Goal: Task Accomplishment & Management: Use online tool/utility

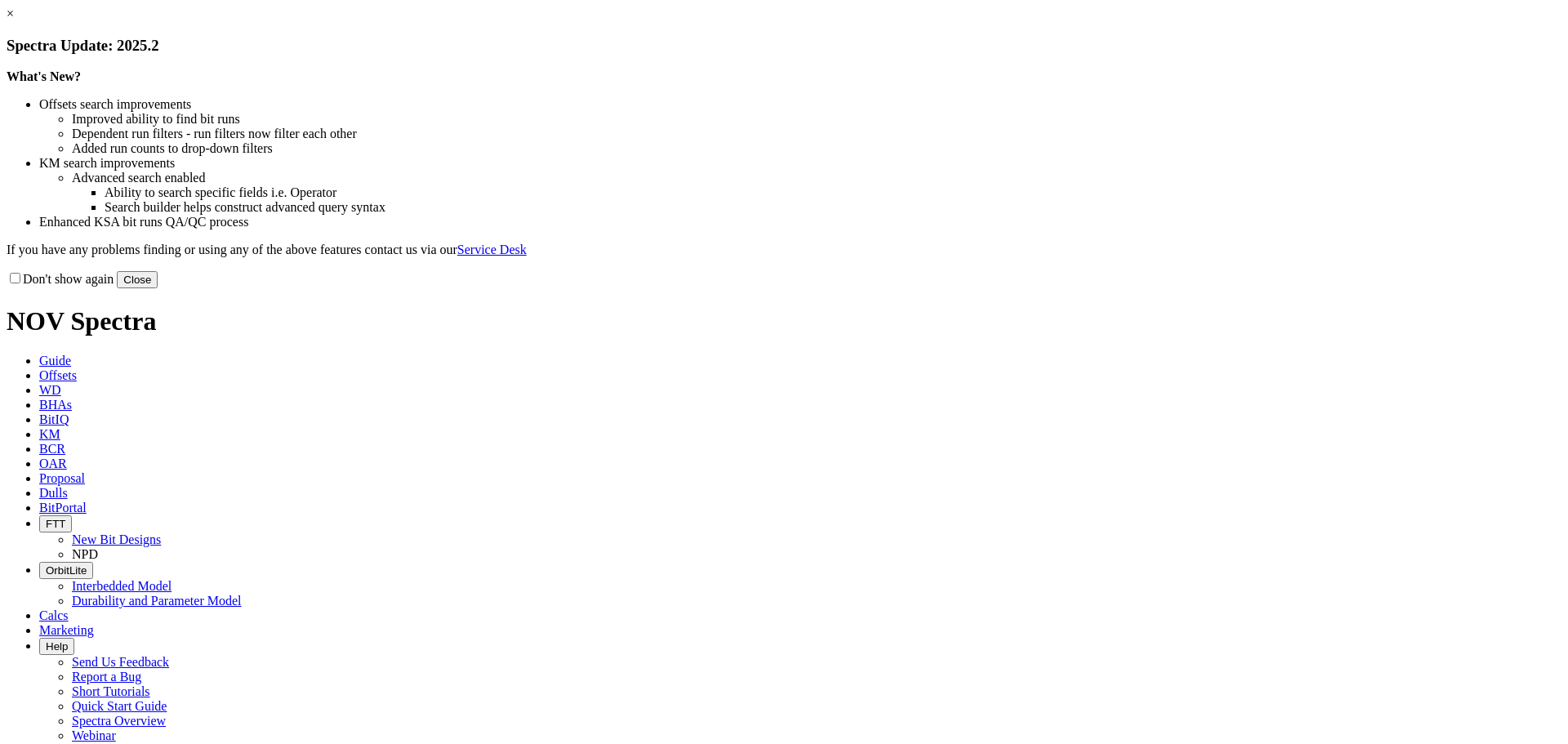
click at [157, 288] on button "Close" at bounding box center [137, 280] width 41 height 17
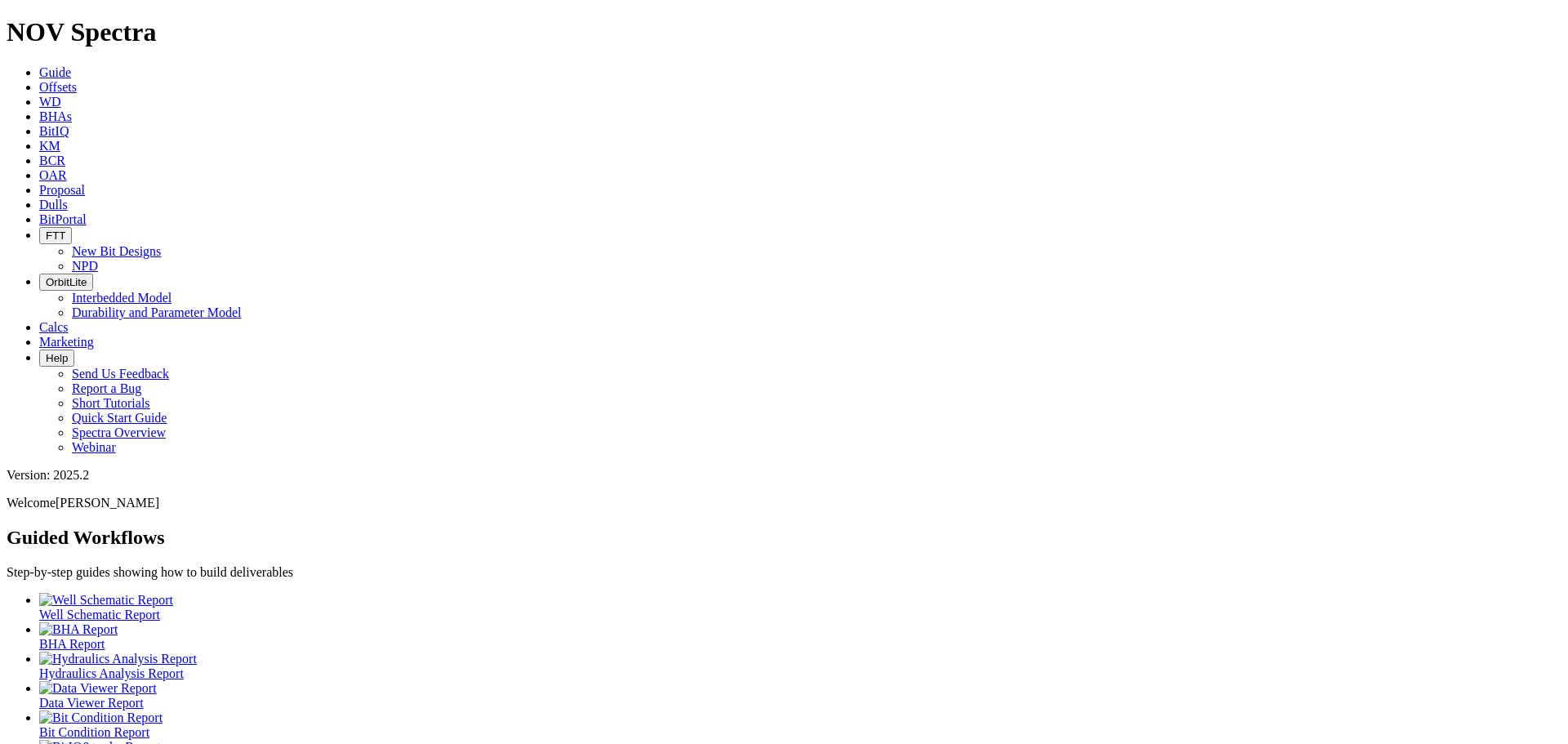
click at [77, 80] on span "Offsets" at bounding box center [57, 87] width 37 height 14
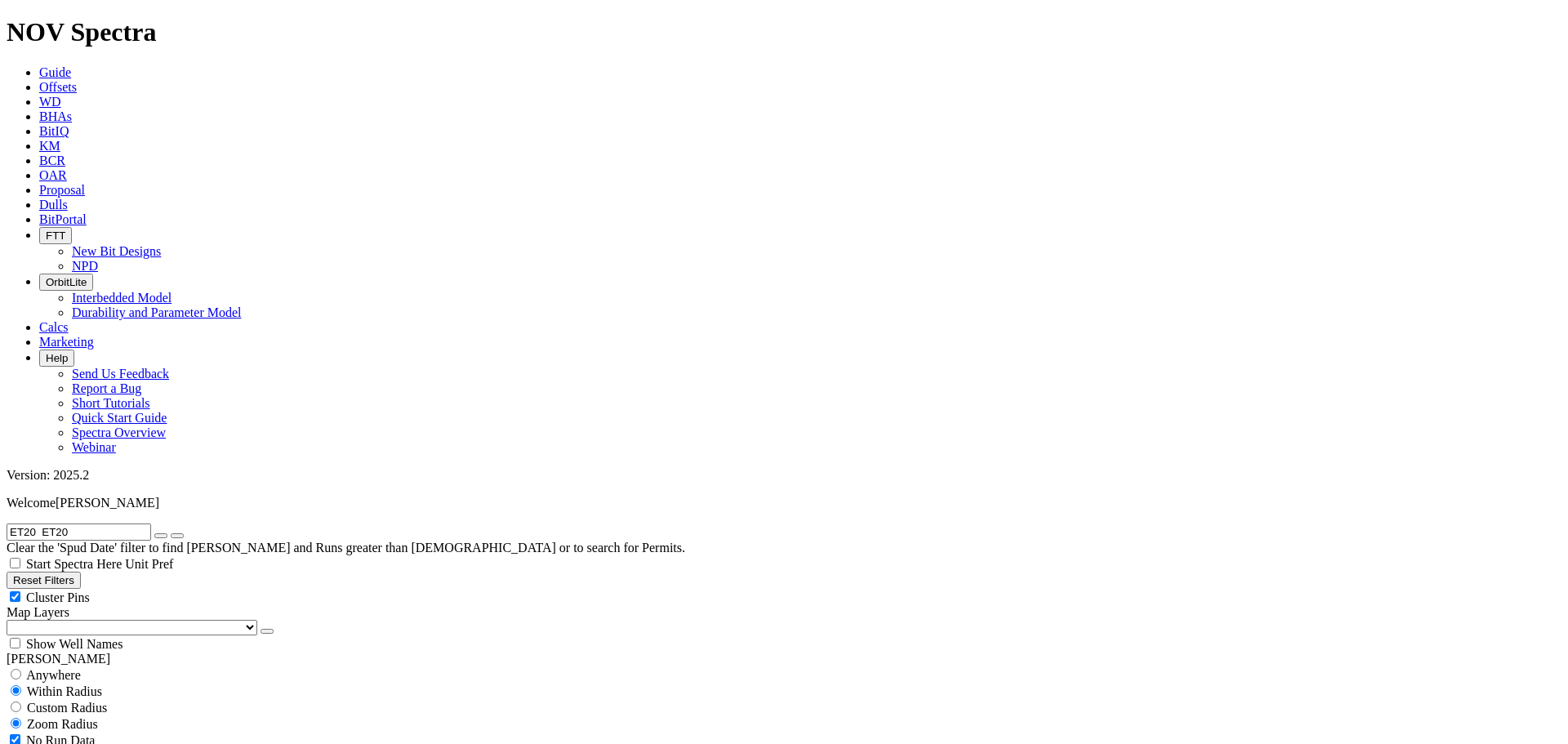
type input "ET20 ET20"
click at [161, 536] on icon "button" at bounding box center [161, 536] width 0 height 0
paste input "19172610"
click at [178, 536] on icon "submit" at bounding box center [178, 536] width 0 height 0
drag, startPoint x: 117, startPoint y: 66, endPoint x: -74, endPoint y: 61, distance: 191.1
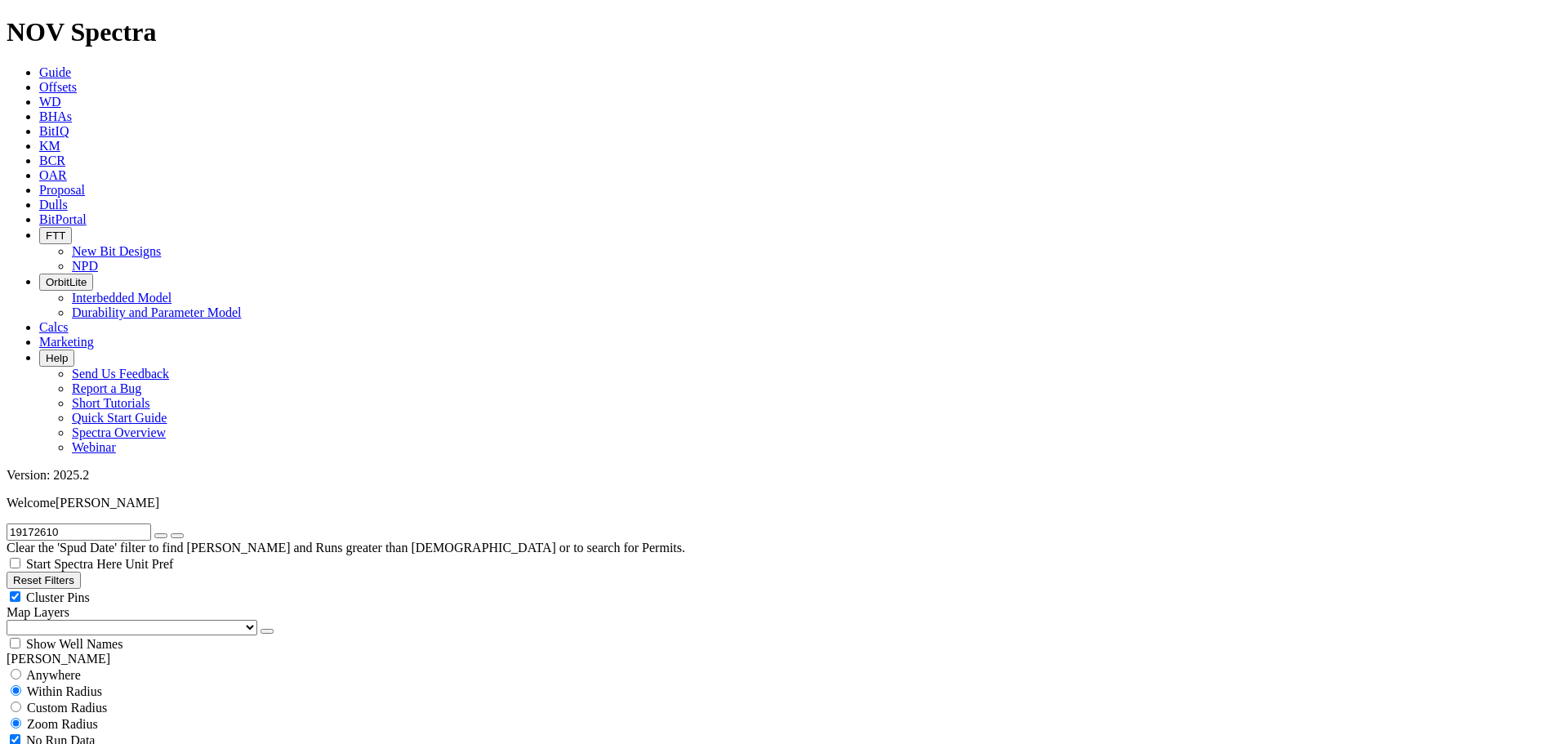
type input "A315034"
click at [171, 533] on button "submit" at bounding box center [177, 536] width 13 height 5
drag, startPoint x: 164, startPoint y: 119, endPoint x: 137, endPoint y: 131, distance: 29.5
click at [164, 589] on div "Cluster Pins" at bounding box center [784, 597] width 1555 height 17
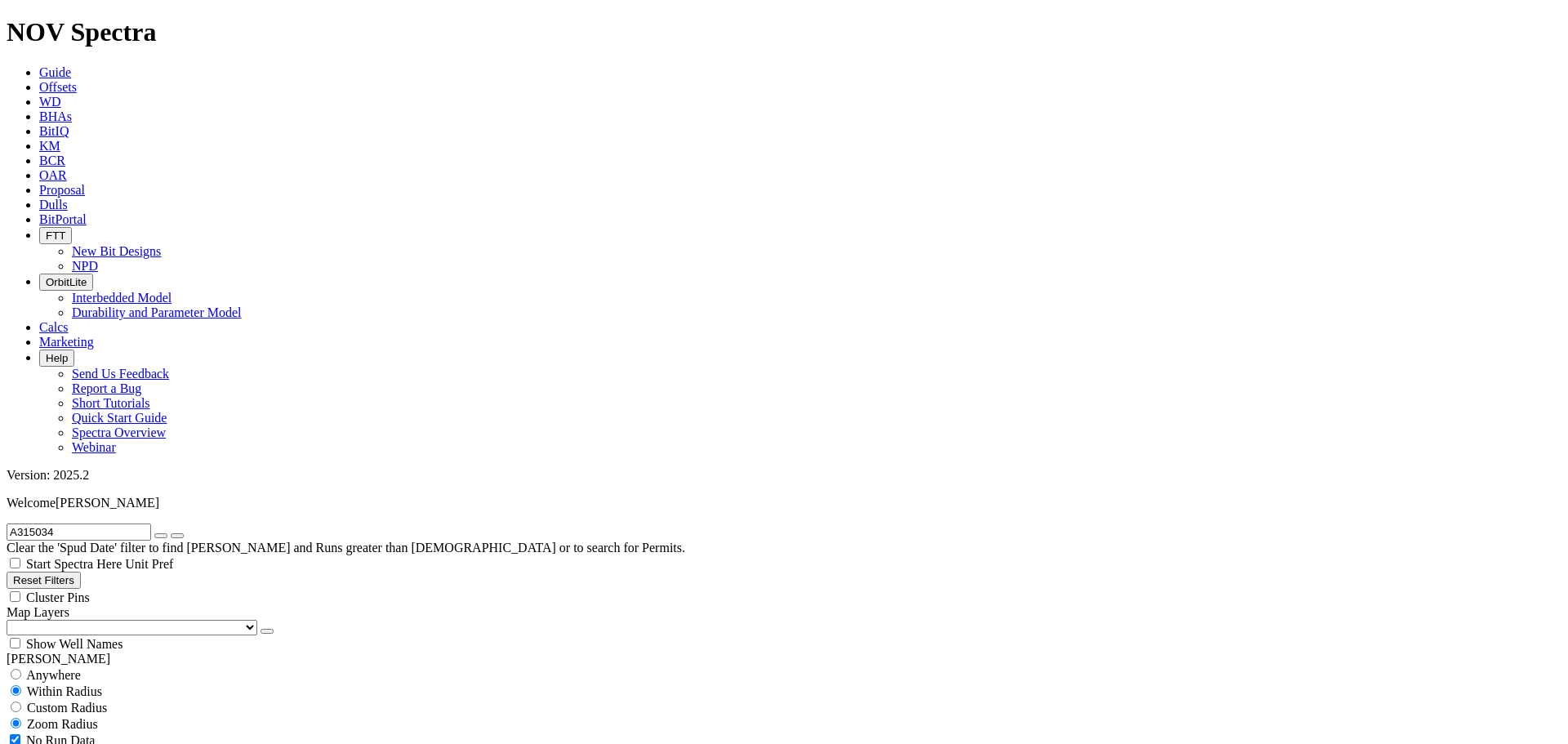
checkbox input "false"
click at [94, 620] on select "US Counties Alberta, CA Townships British Columbia, CA Townships British Columb…" at bounding box center [132, 627] width 251 height 16
click at [12, 620] on select "US Counties Alberta, CA Townships British Columbia, CA Townships British Columb…" at bounding box center [132, 627] width 251 height 16
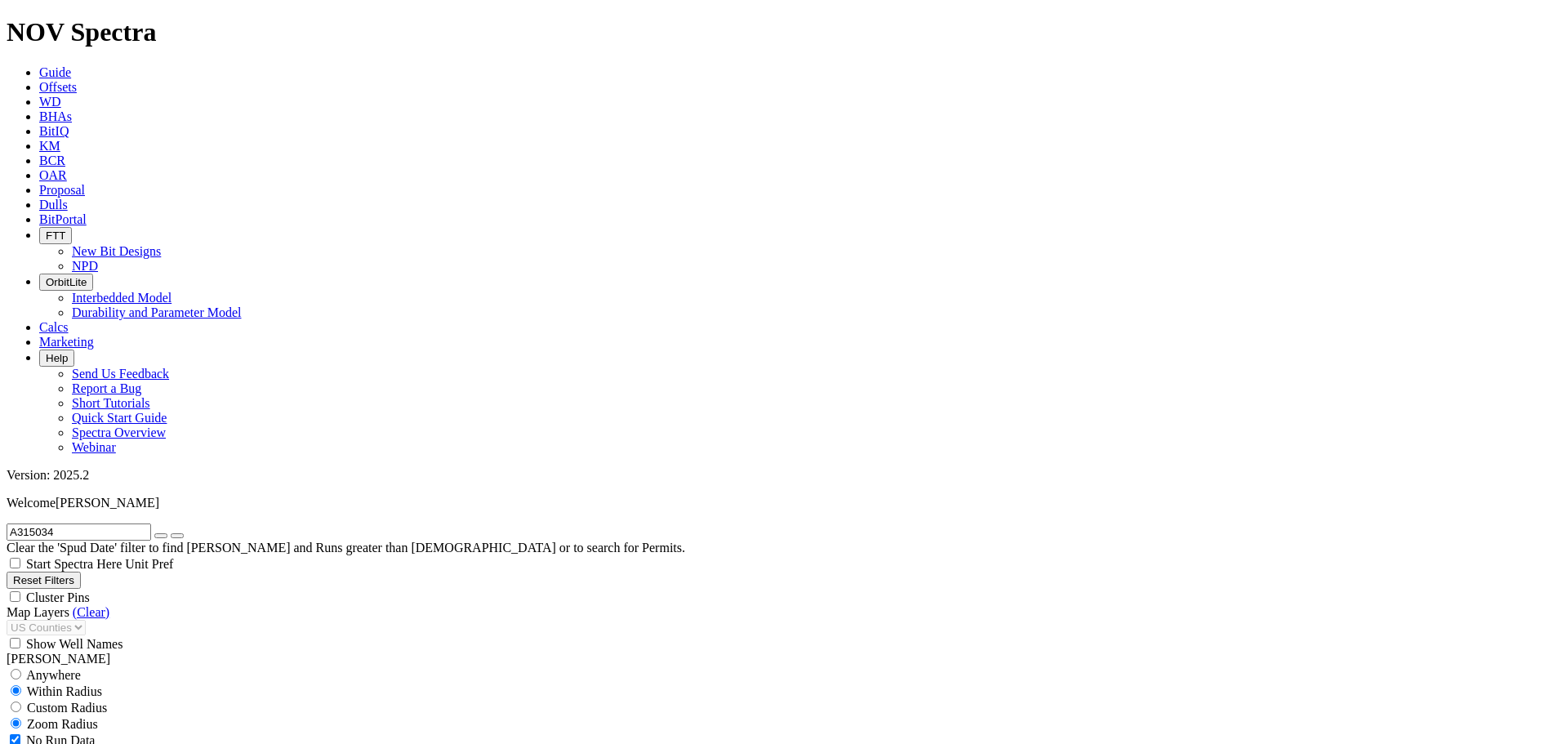
click at [167, 533] on button "button" at bounding box center [160, 536] width 13 height 5
click at [111, 523] on input "text" at bounding box center [79, 532] width 144 height 17
click at [178, 536] on icon "submit" at bounding box center [178, 536] width 0 height 0
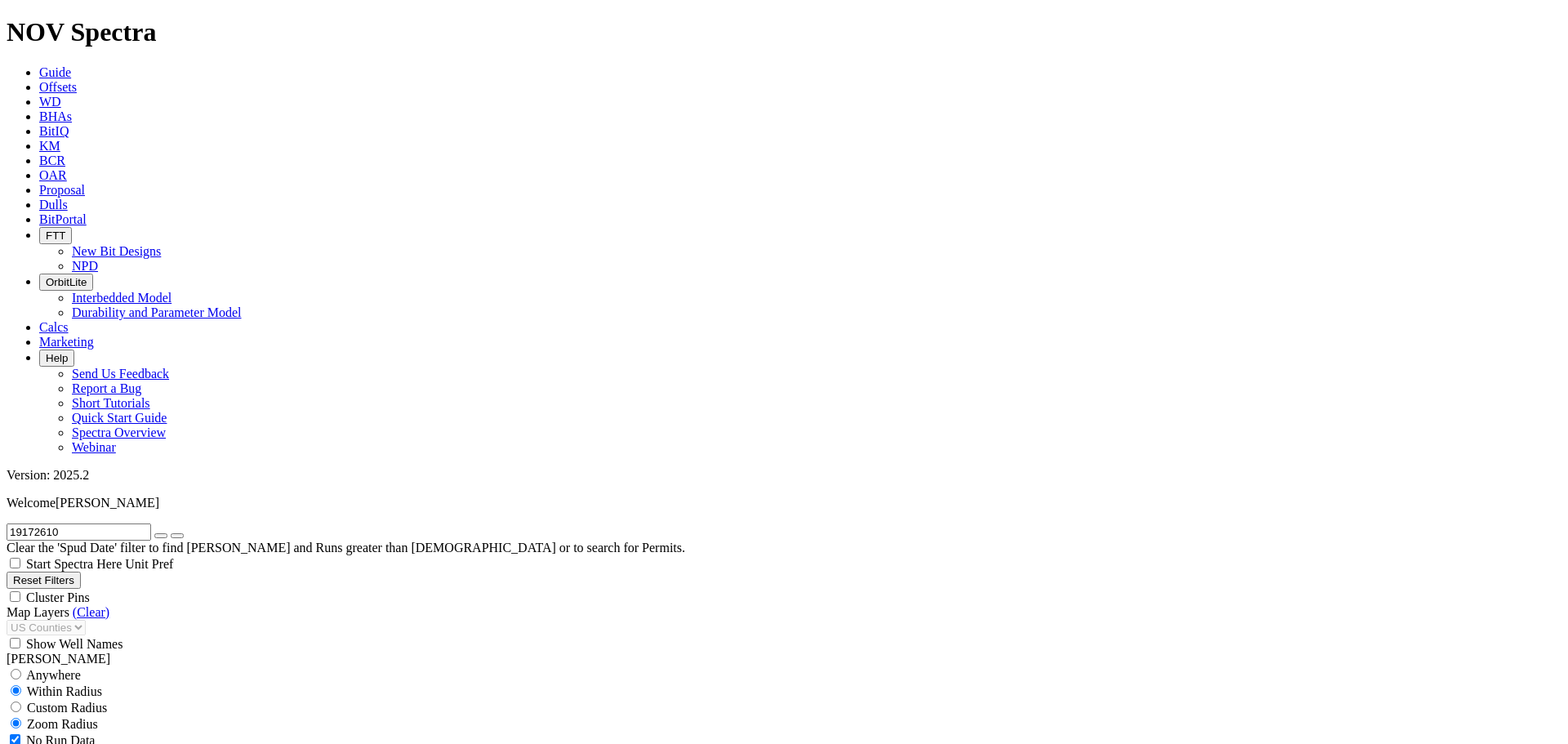
click at [75, 523] on input "19172610" at bounding box center [79, 532] width 144 height 17
click at [178, 536] on icon "submit" at bounding box center [178, 536] width 0 height 0
drag, startPoint x: 74, startPoint y: 69, endPoint x: -54, endPoint y: 60, distance: 128.3
type input "a315034"
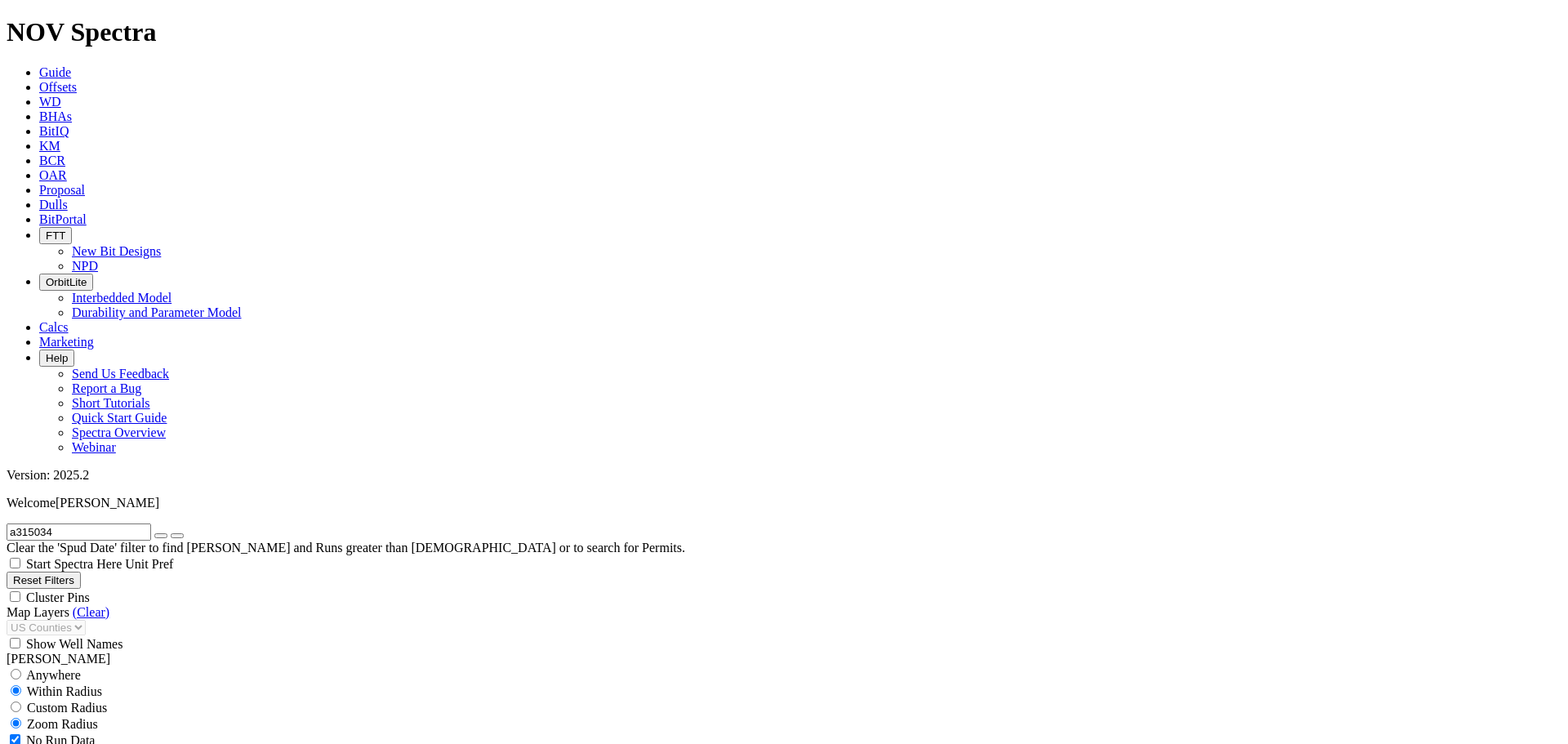
click at [171, 533] on button "submit" at bounding box center [177, 536] width 13 height 5
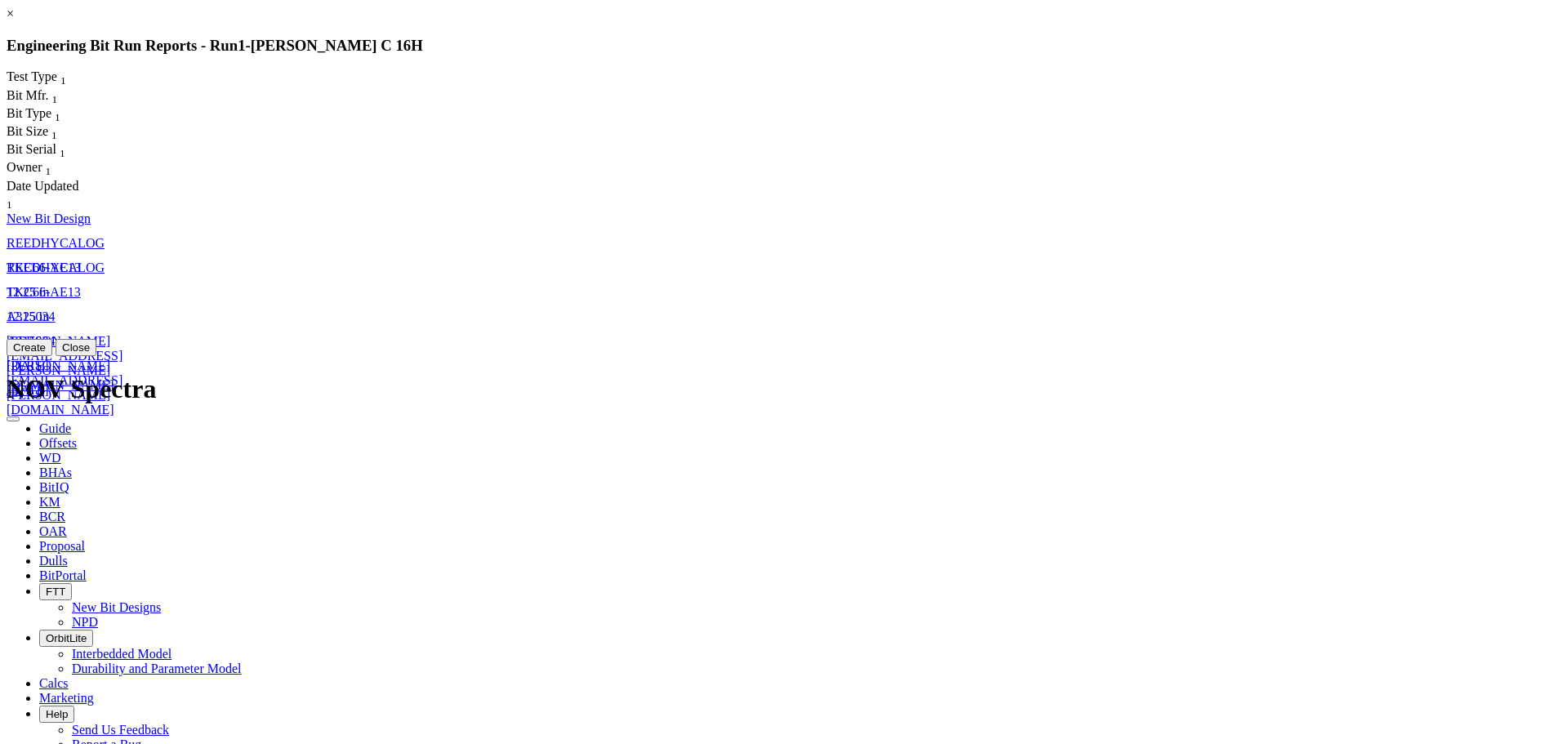
click at [52, 356] on button "Create" at bounding box center [30, 347] width 46 height 17
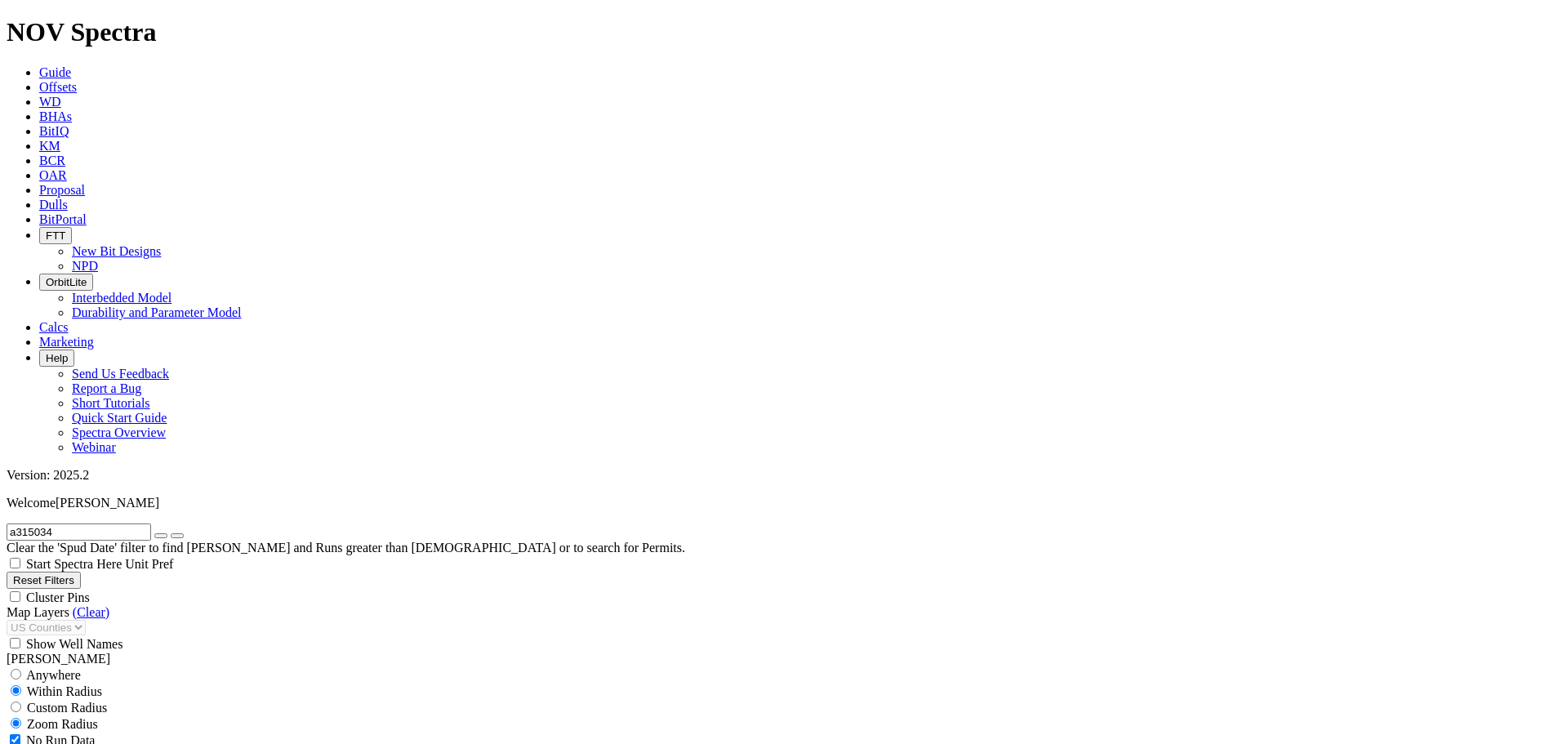
select select "12.25"
checkbox input "false"
select select "? number:12.25 ?"
click at [161, 536] on icon "button" at bounding box center [161, 536] width 0 height 0
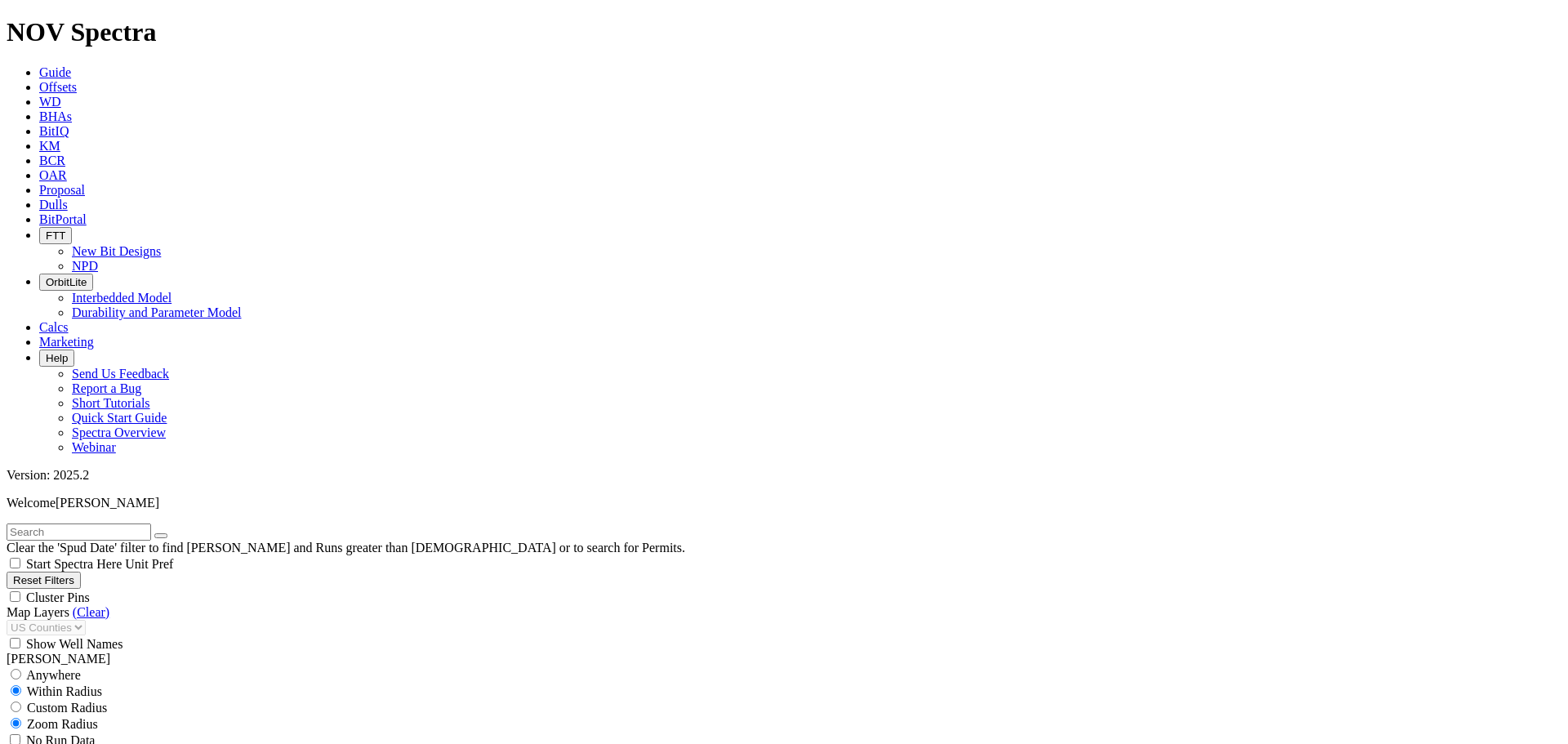
scroll to position [953, 0]
type input "300"
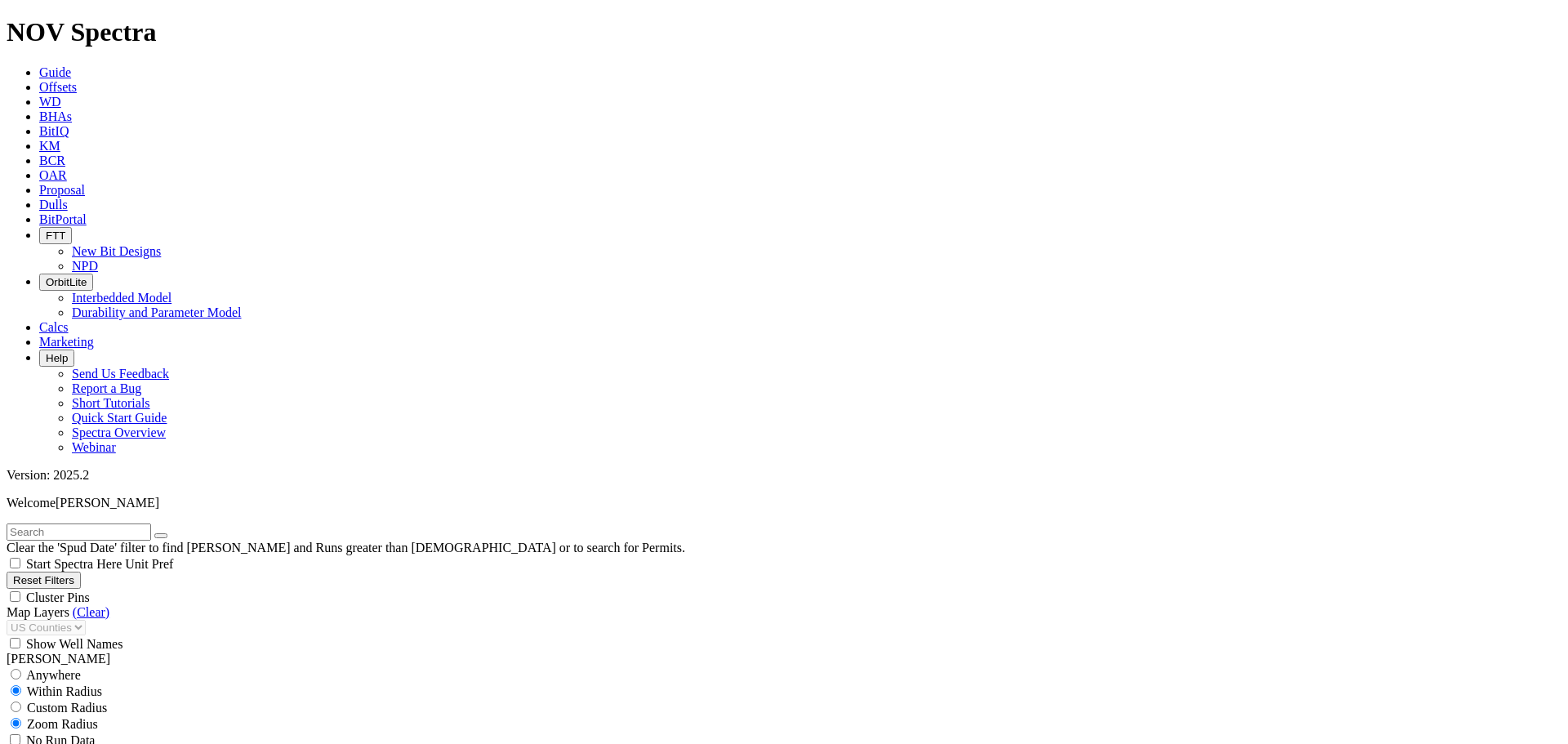
drag, startPoint x: 96, startPoint y: 302, endPoint x: 152, endPoint y: 303, distance: 56.0
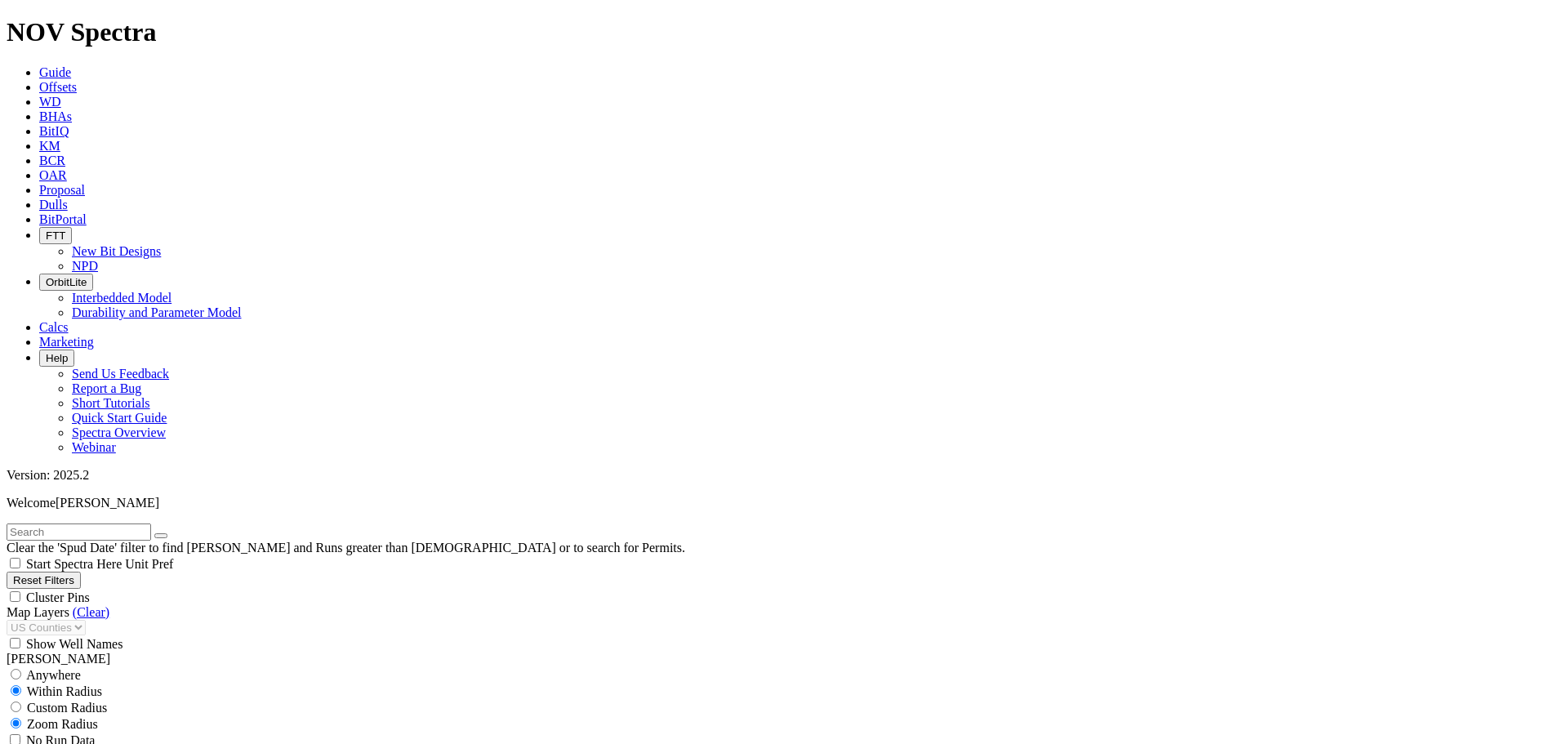
type input "500"
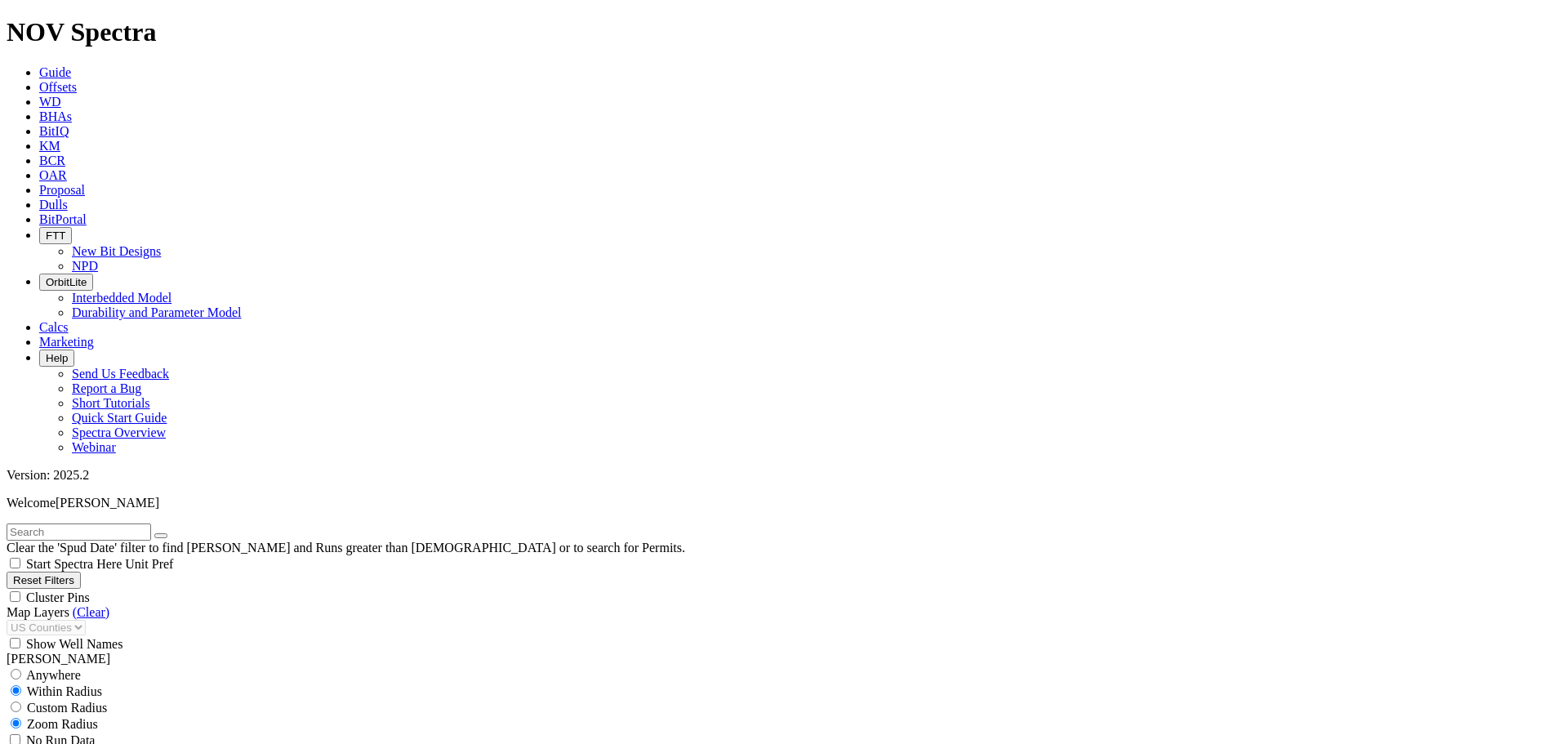
scroll to position [902, 0]
type input "5000"
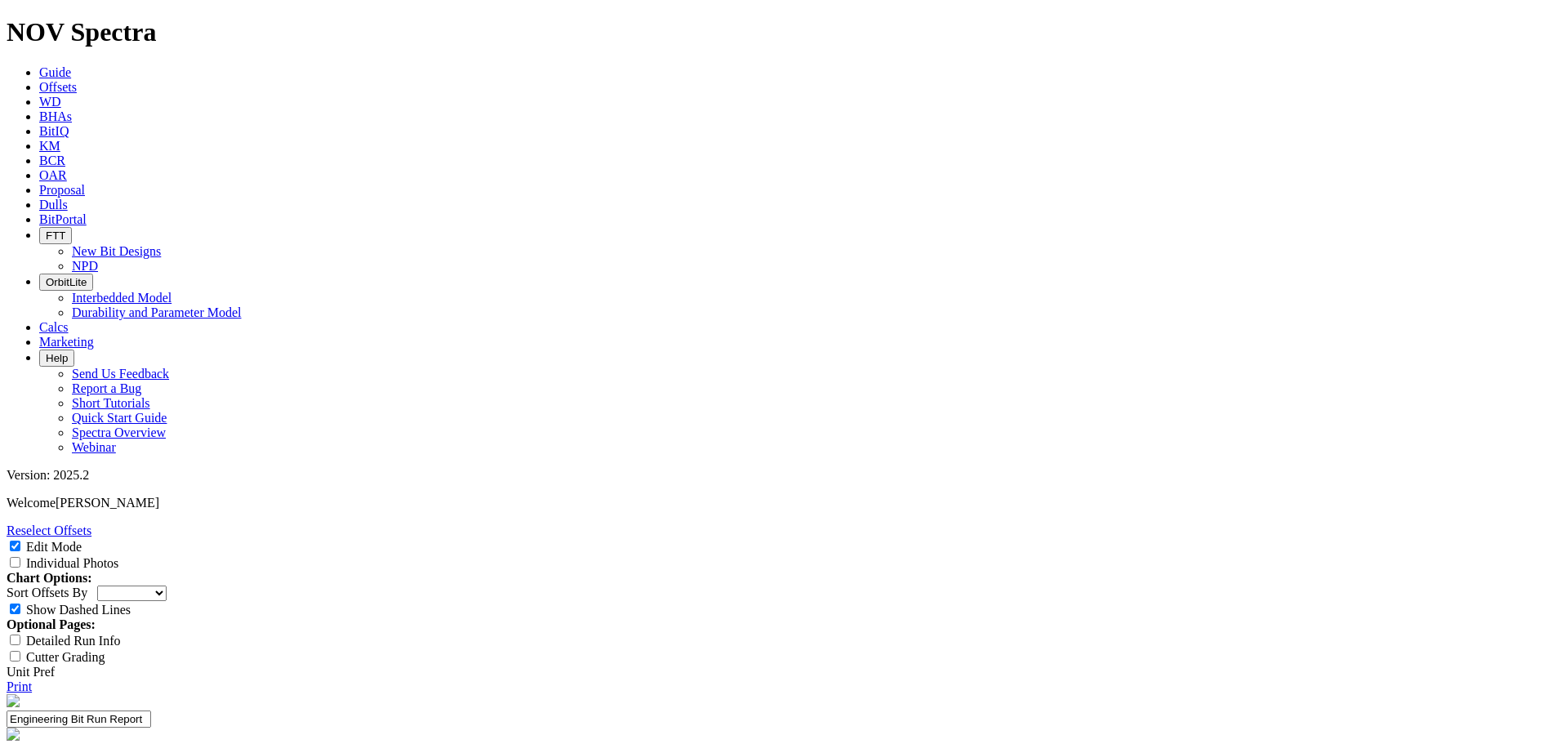
select select "Cutter"
type input "ET 20 EC"
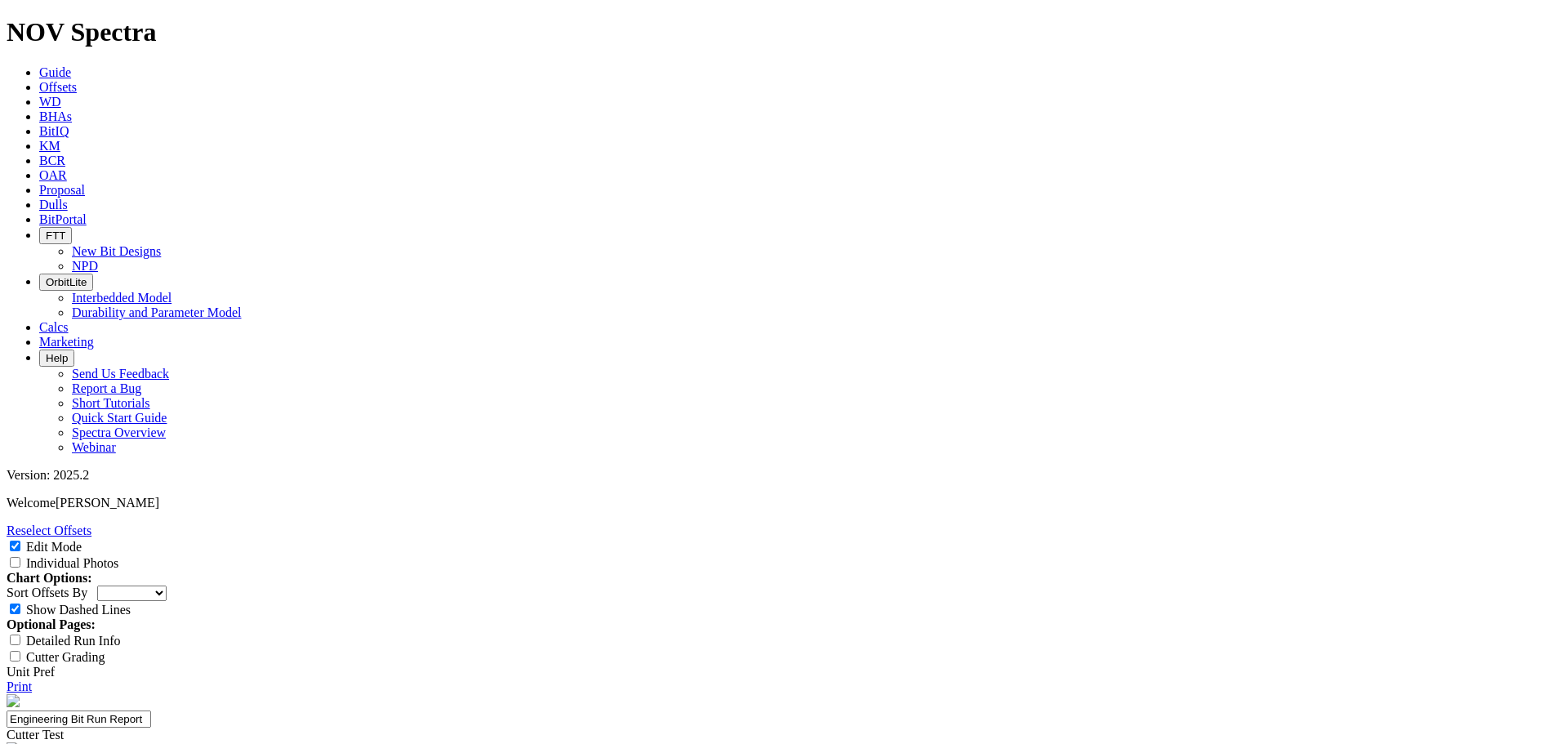
type textarea "Drill the 12.25 deep surface with fast ROP and effective tracking. Looking for …"
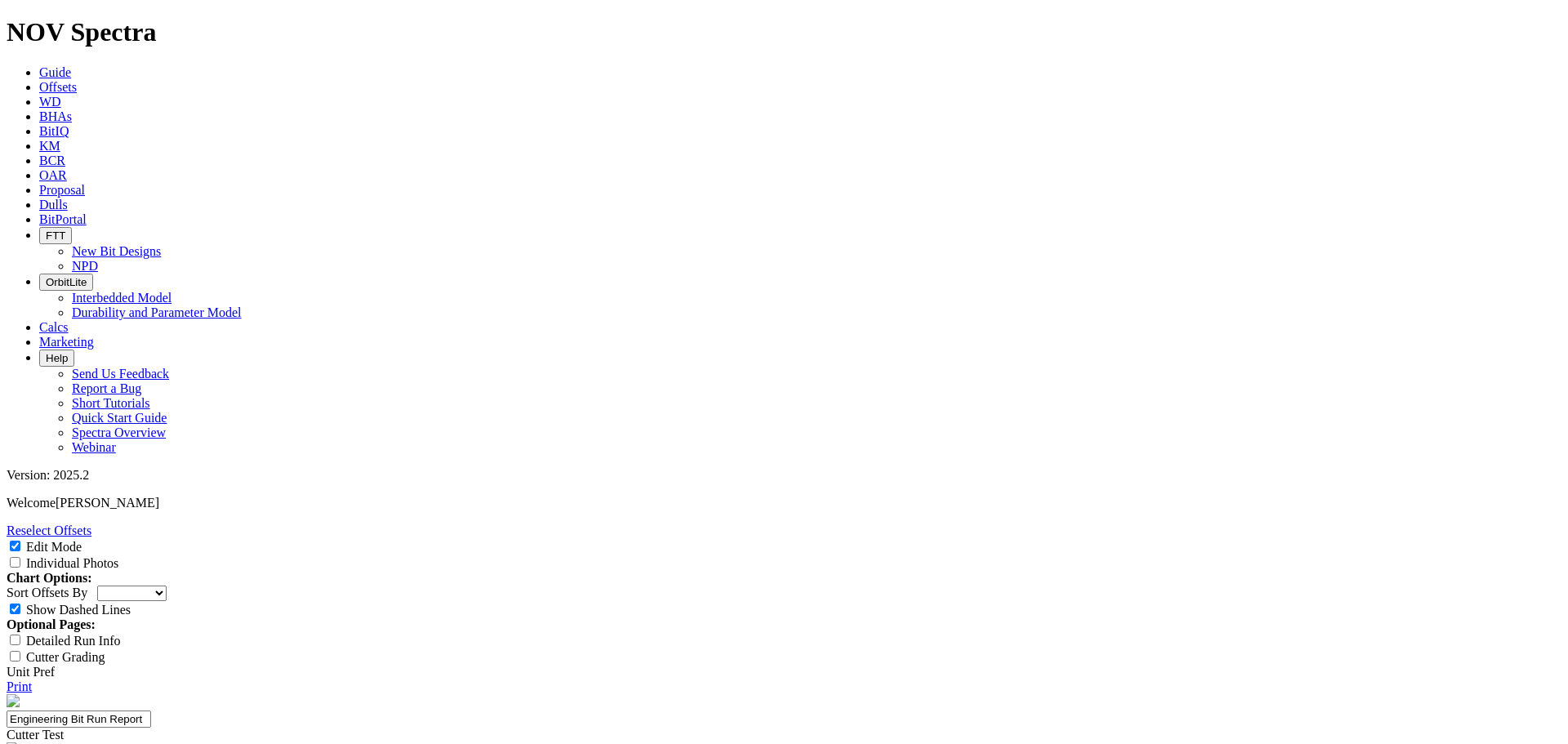
scroll to position [0, 0]
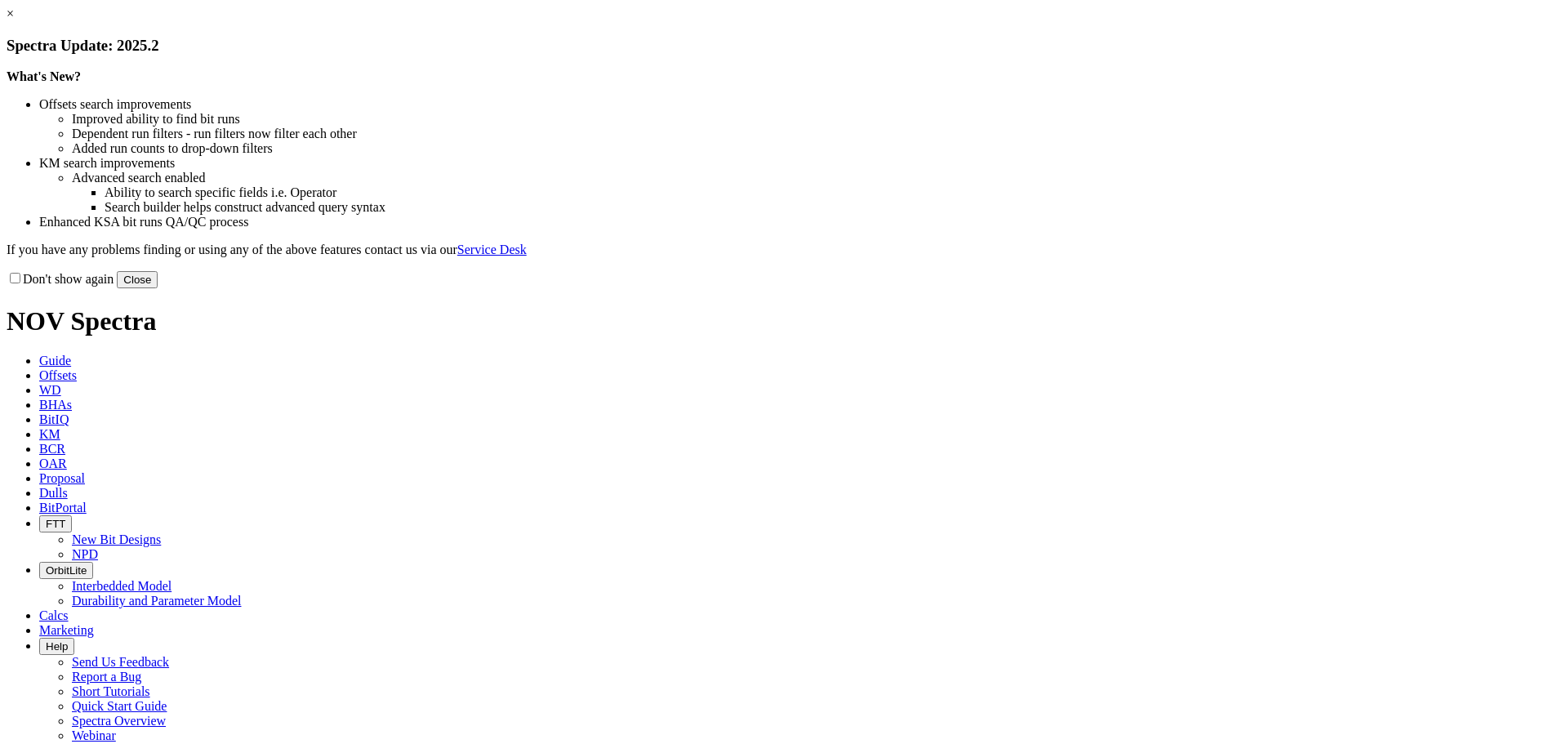
click at [157, 288] on button "Close" at bounding box center [137, 280] width 41 height 17
